Goal: Go to known website: Go to known website

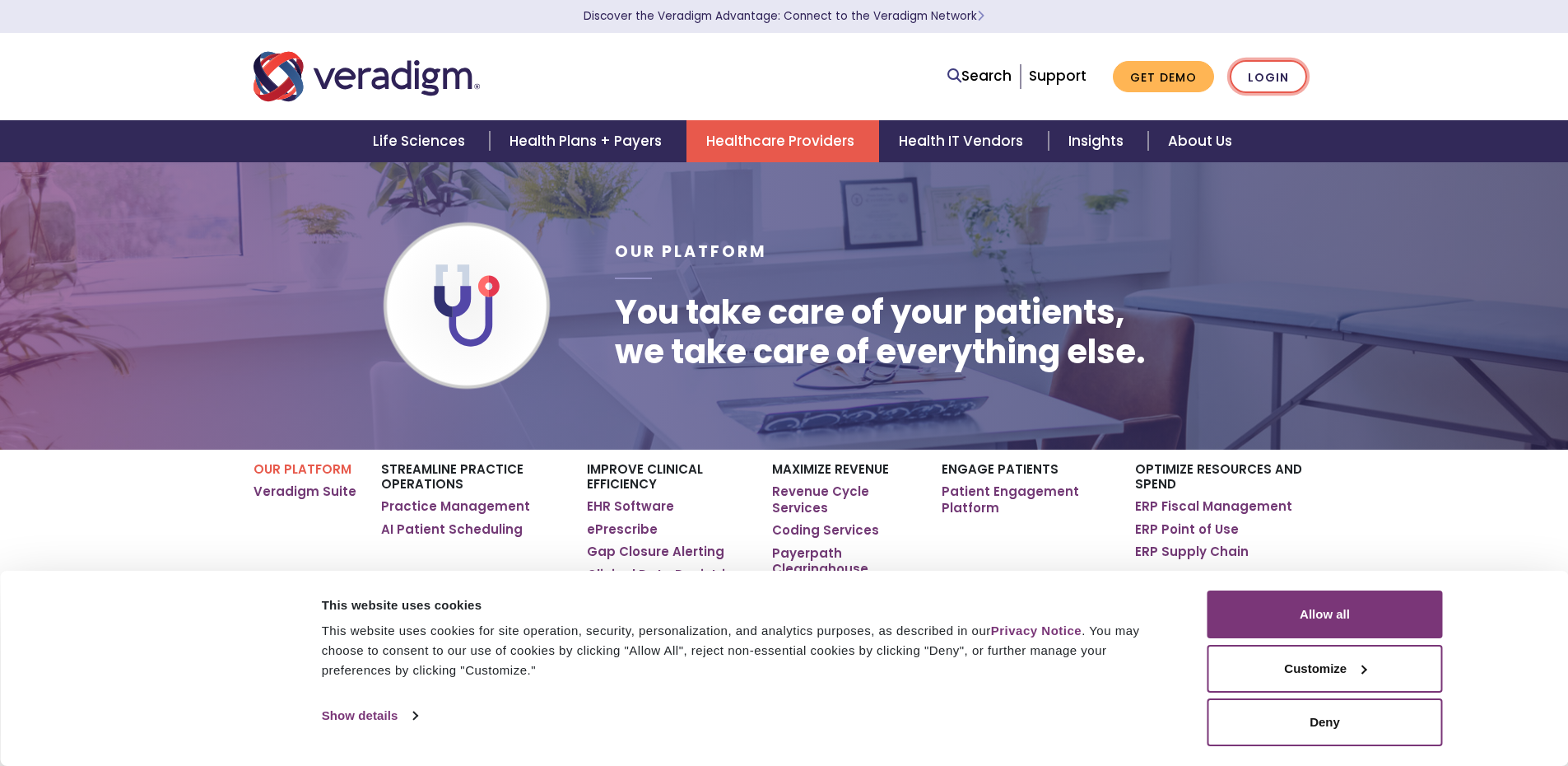
click at [1291, 81] on link "Login" at bounding box center [1268, 77] width 77 height 34
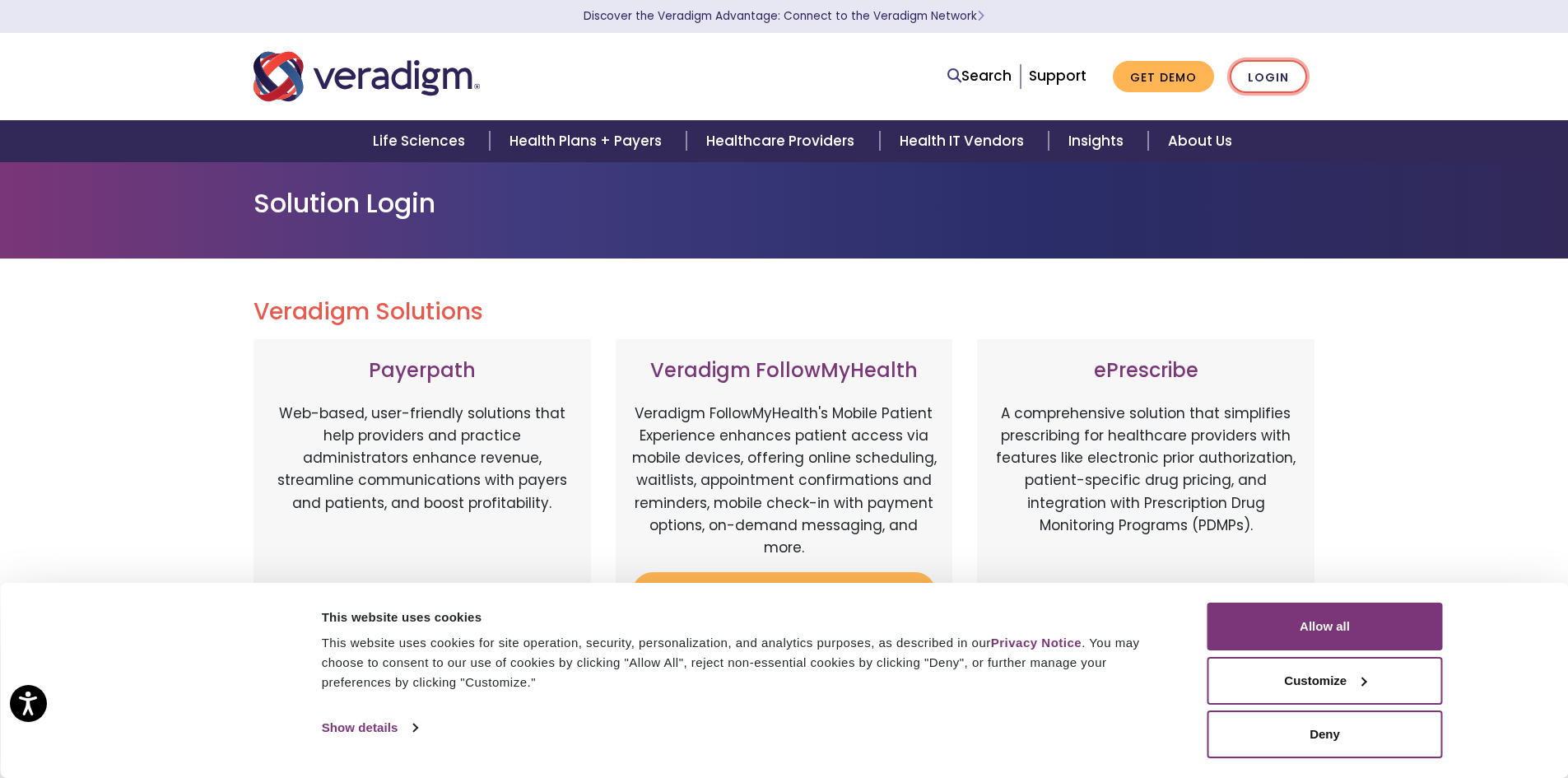
click at [1276, 71] on link "Login" at bounding box center [1268, 77] width 77 height 34
click at [1279, 81] on link "Login" at bounding box center [1268, 77] width 77 height 34
click at [1322, 732] on button "Deny" at bounding box center [1325, 734] width 236 height 47
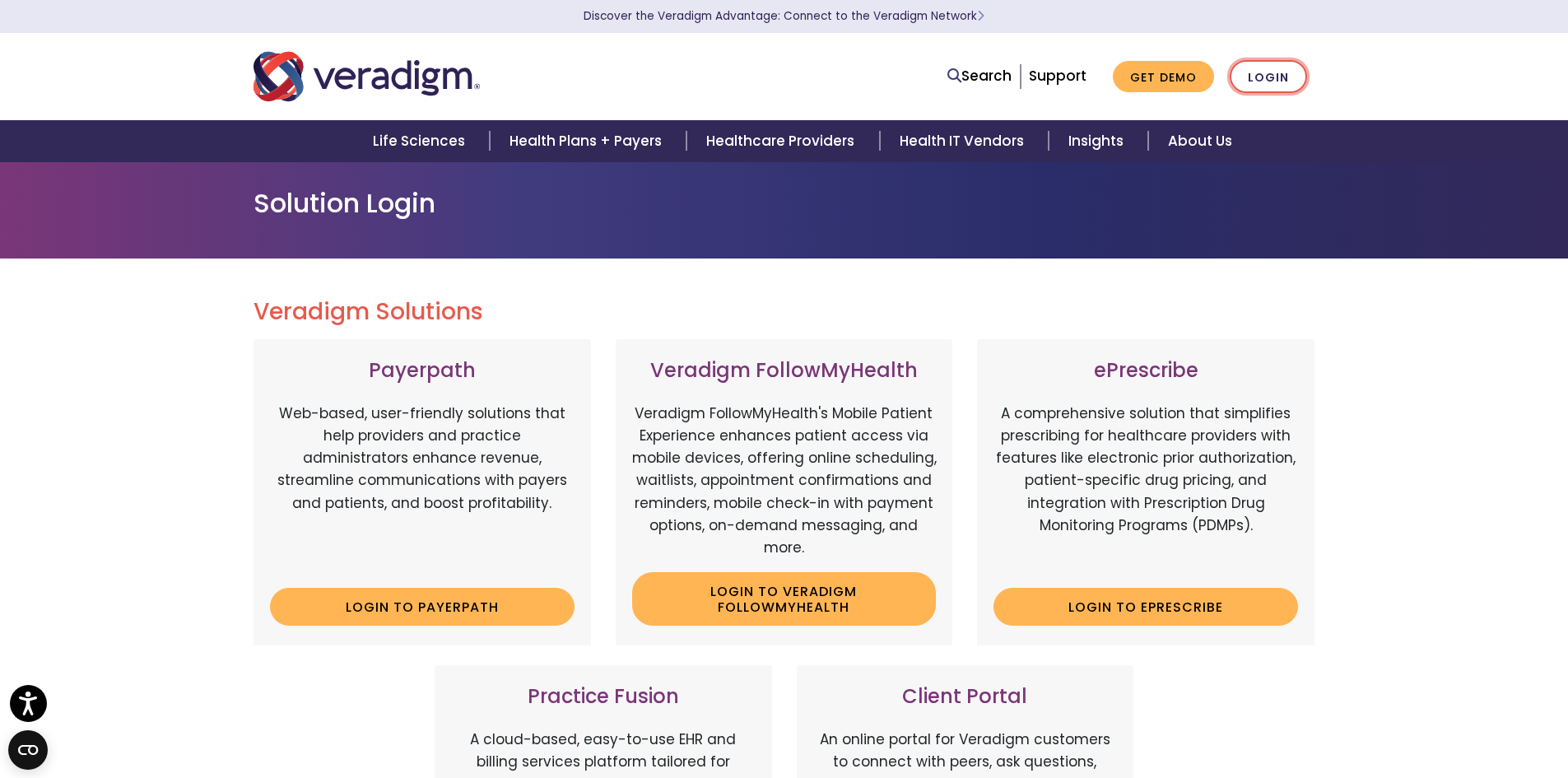
click at [1278, 77] on link "Login" at bounding box center [1268, 77] width 77 height 34
